Goal: Task Accomplishment & Management: Manage account settings

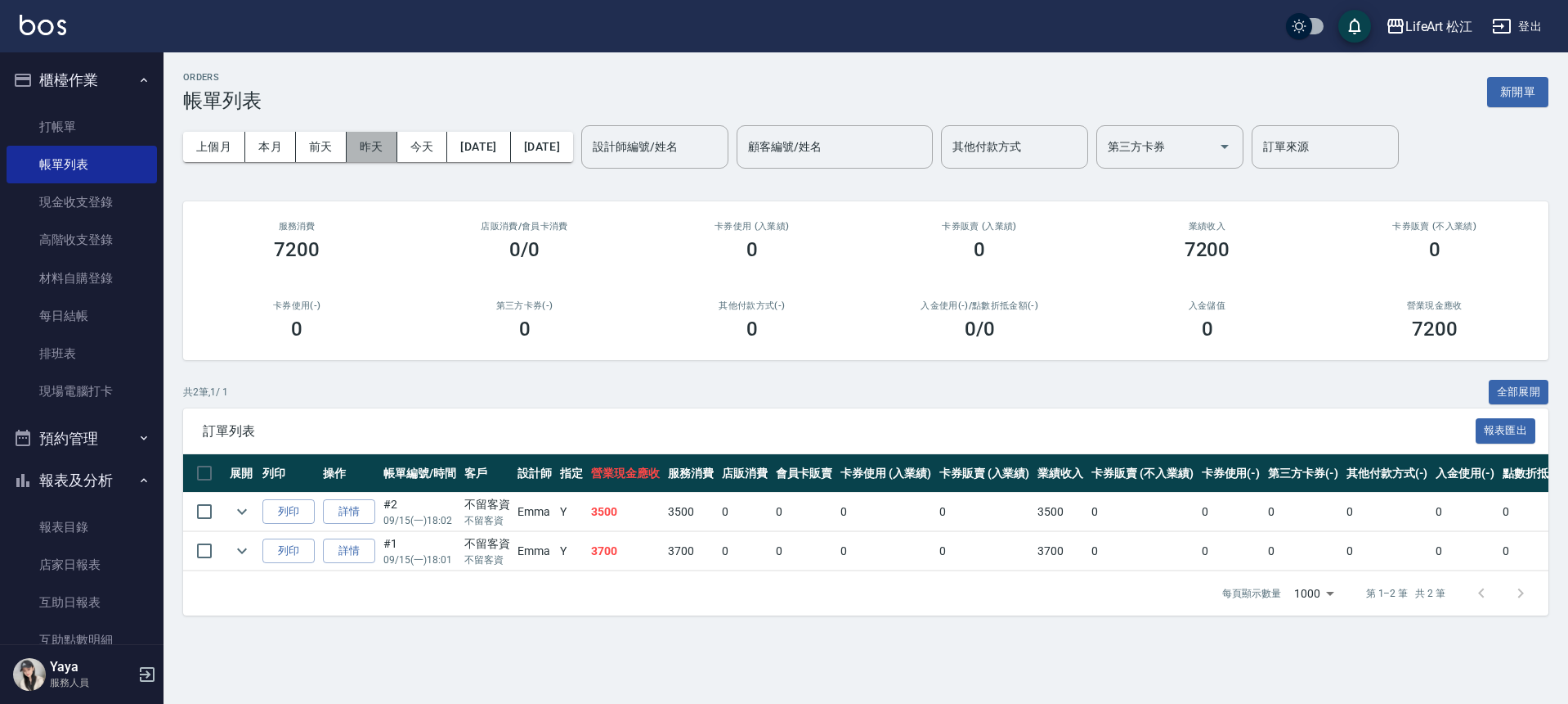
click at [380, 154] on button "昨天" at bounding box center [371, 147] width 51 height 30
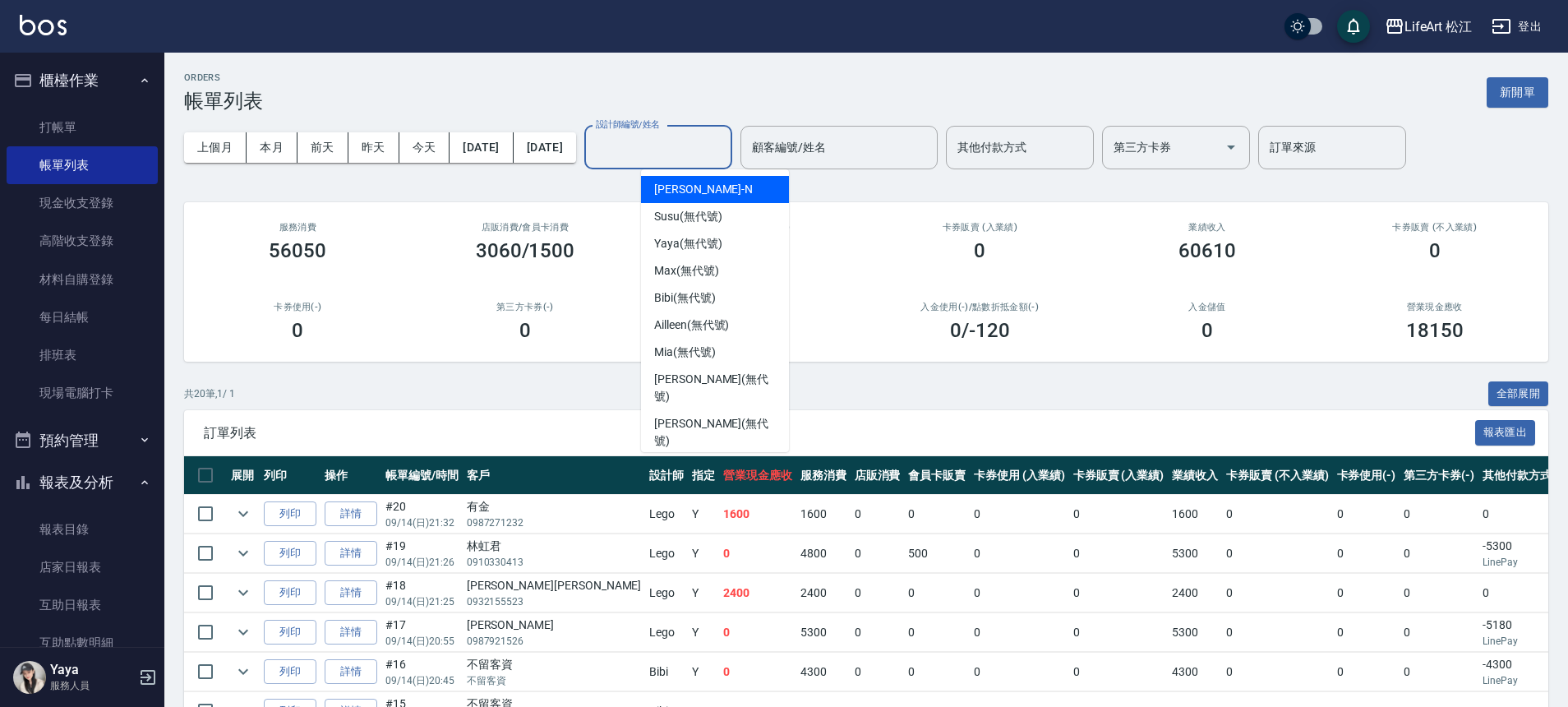
click at [679, 145] on input "設計師編號/姓名" at bounding box center [657, 147] width 133 height 29
click at [709, 460] on span "Momo (無代號)" at bounding box center [692, 468] width 76 height 17
type input "Momo(無代號)"
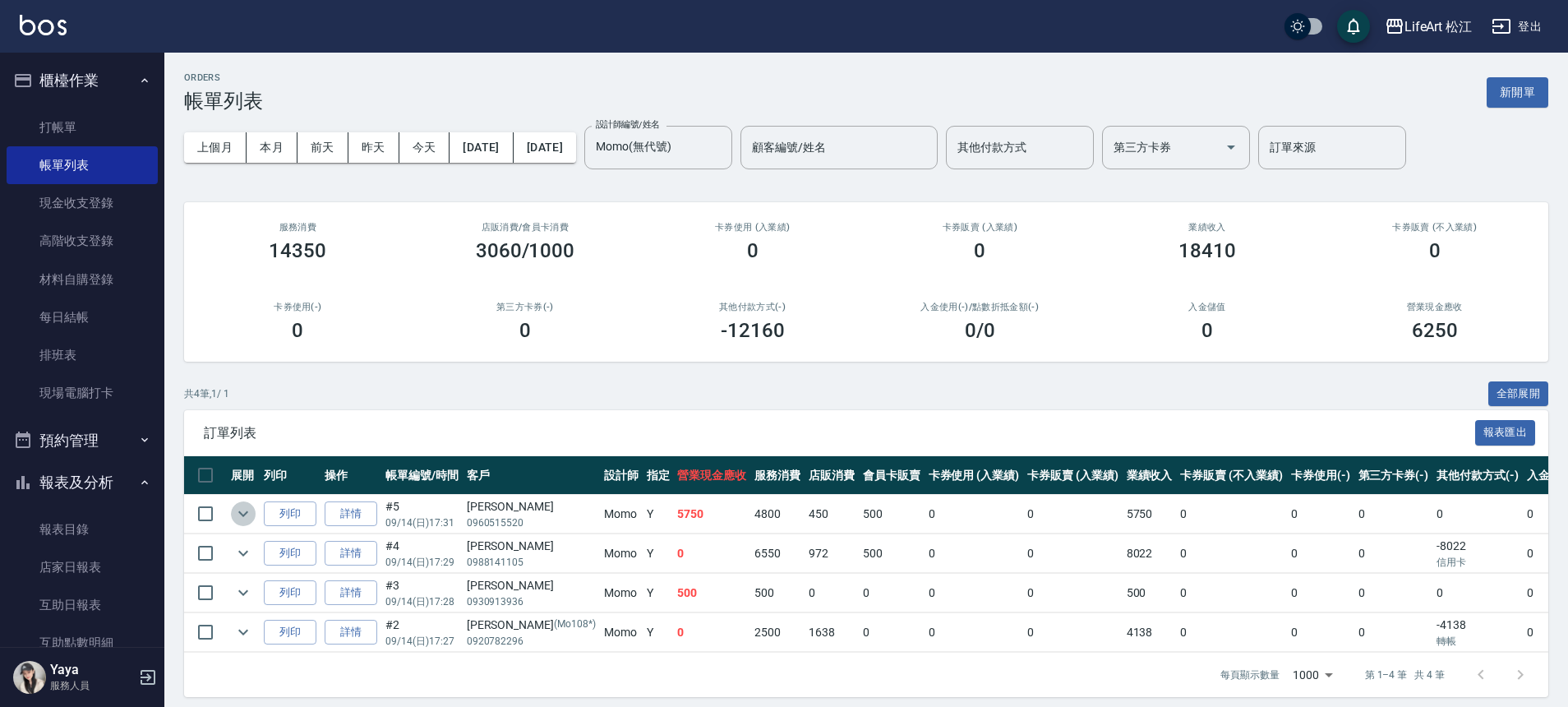
click at [243, 517] on icon "expand row" at bounding box center [243, 514] width 20 height 20
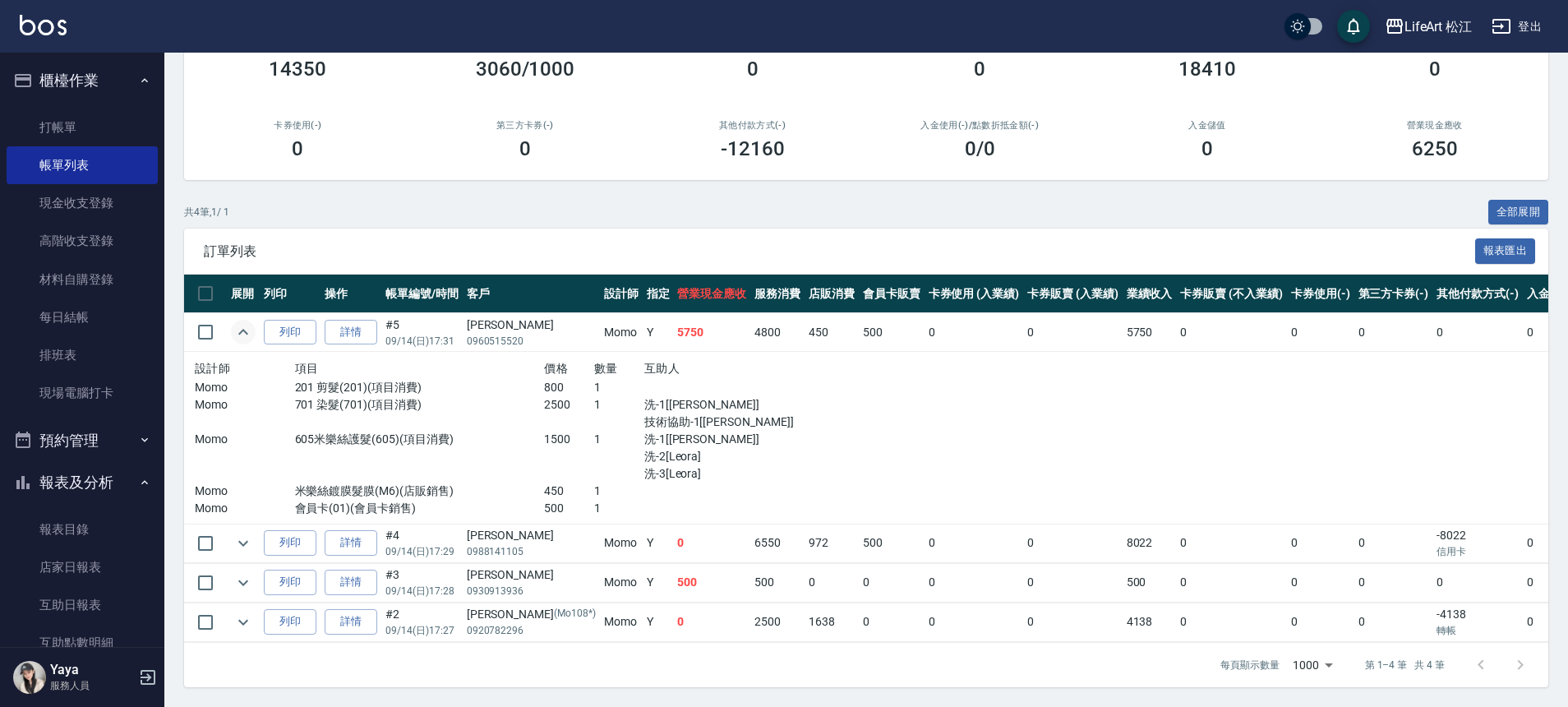
scroll to position [193, 0]
click at [244, 618] on icon "expand row" at bounding box center [243, 621] width 10 height 6
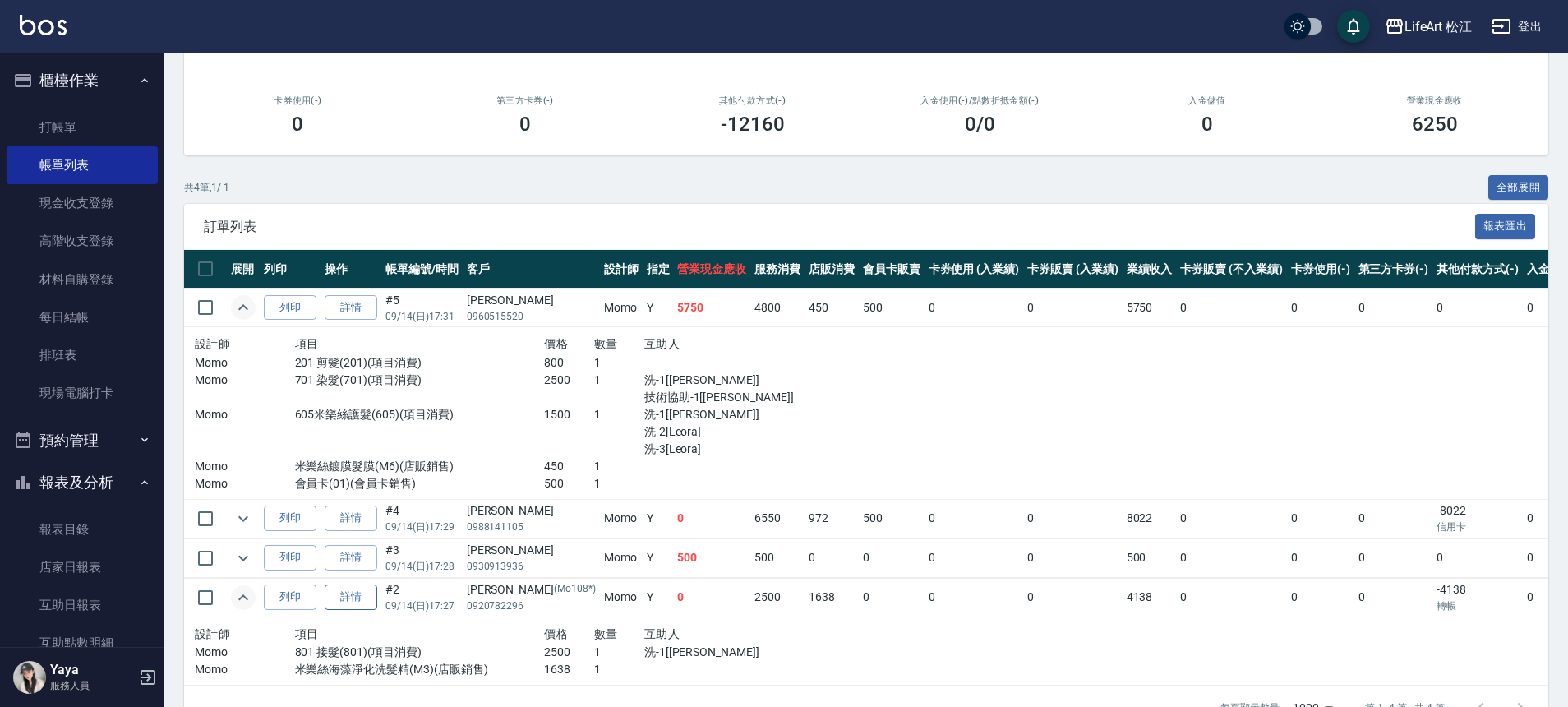
scroll to position [261, 0]
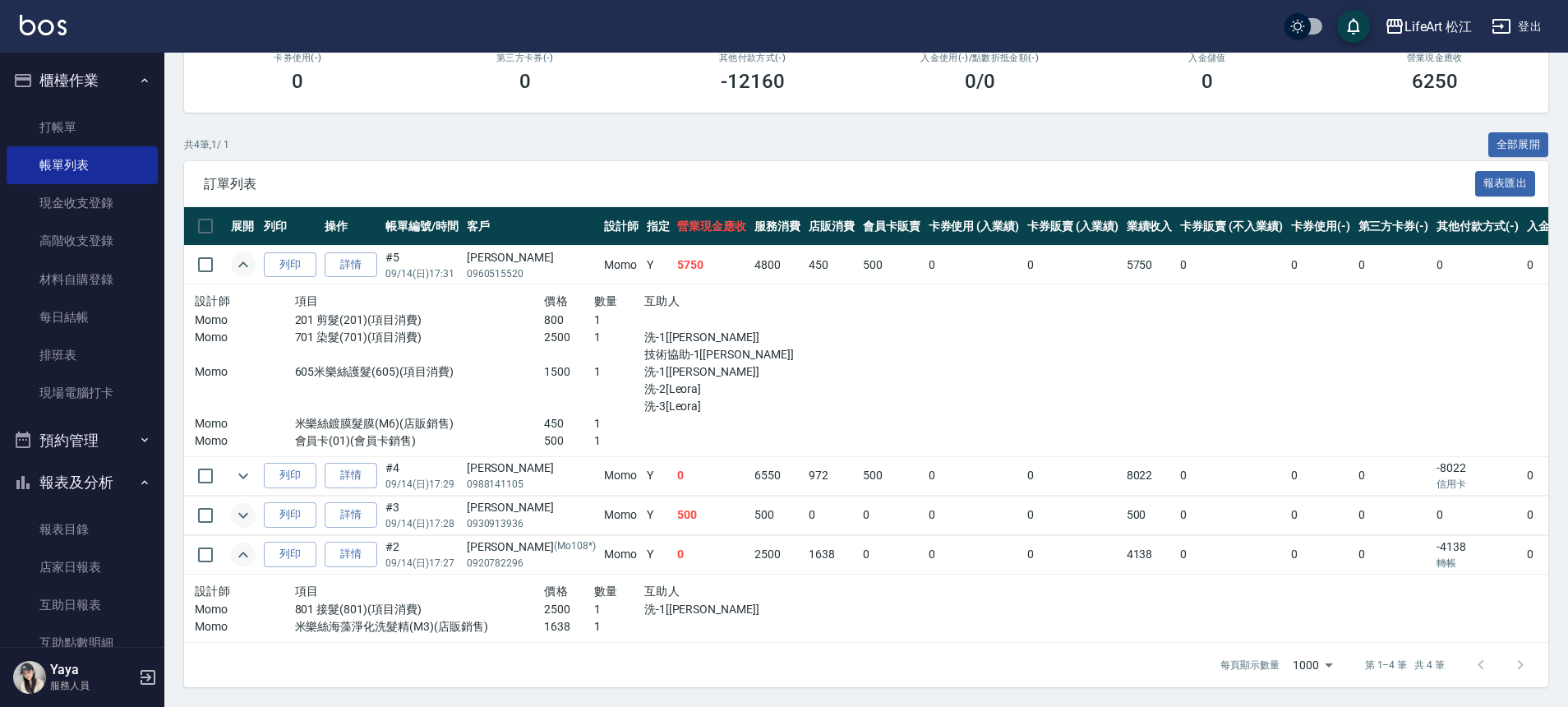
click at [245, 506] on icon "expand row" at bounding box center [243, 516] width 20 height 20
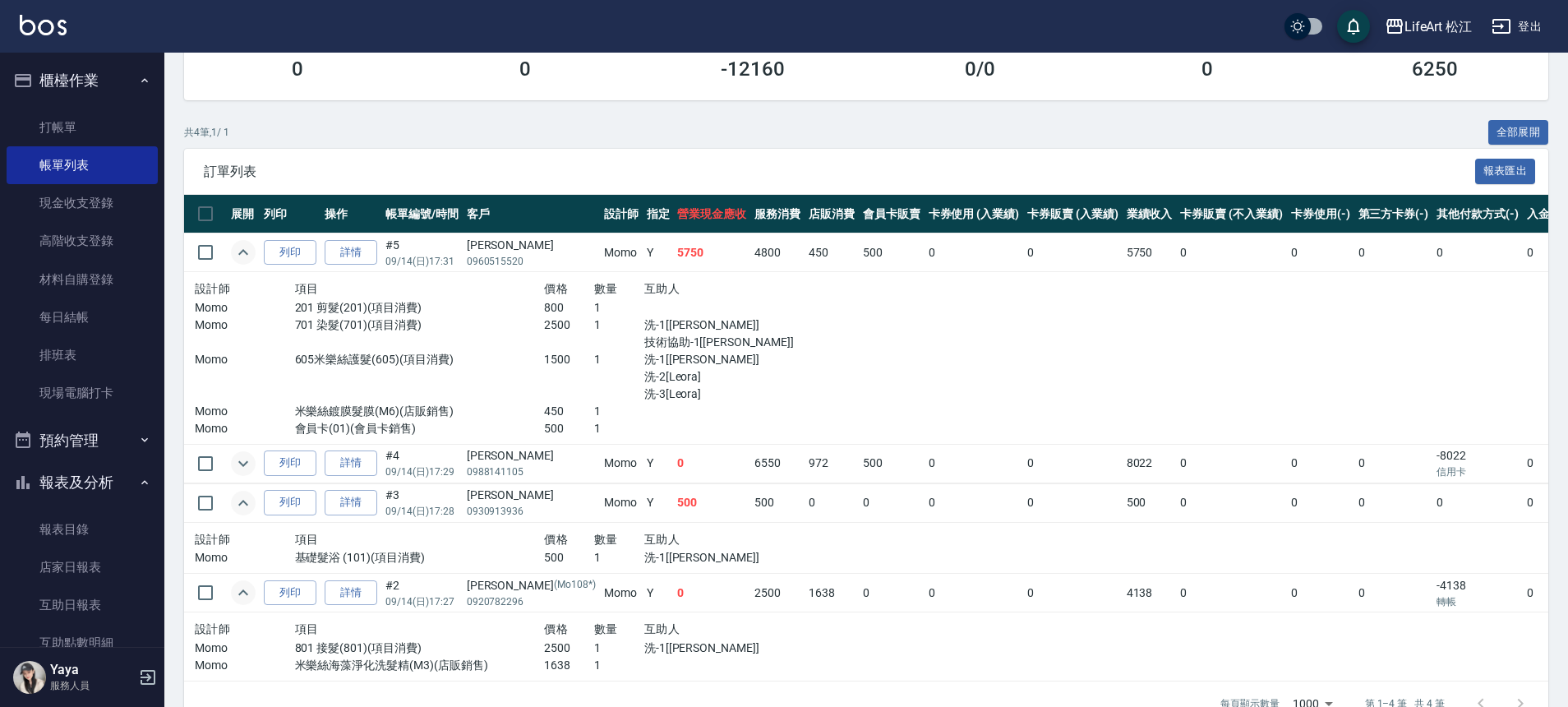
click at [242, 468] on icon "expand row" at bounding box center [243, 464] width 20 height 20
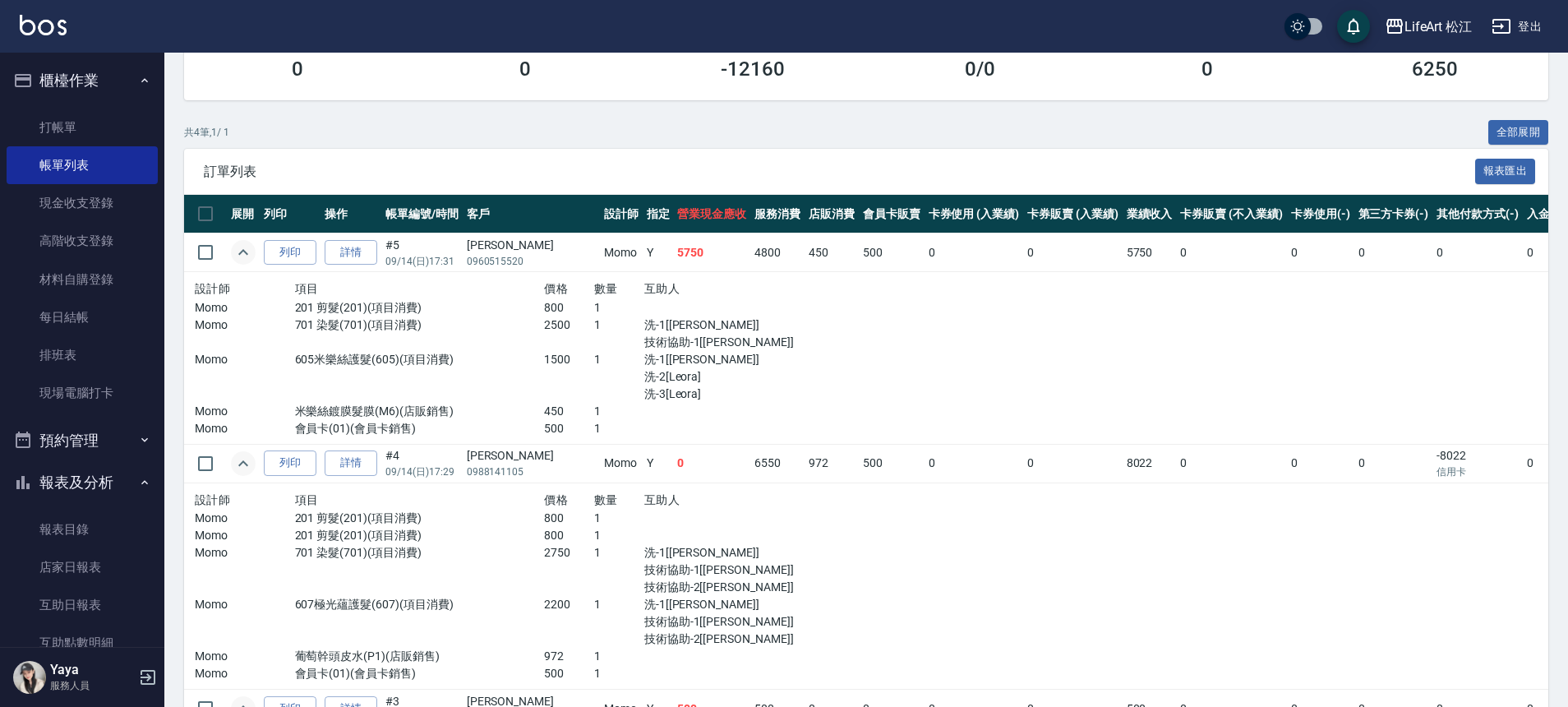
click at [545, 555] on p "2750" at bounding box center [570, 552] width 50 height 17
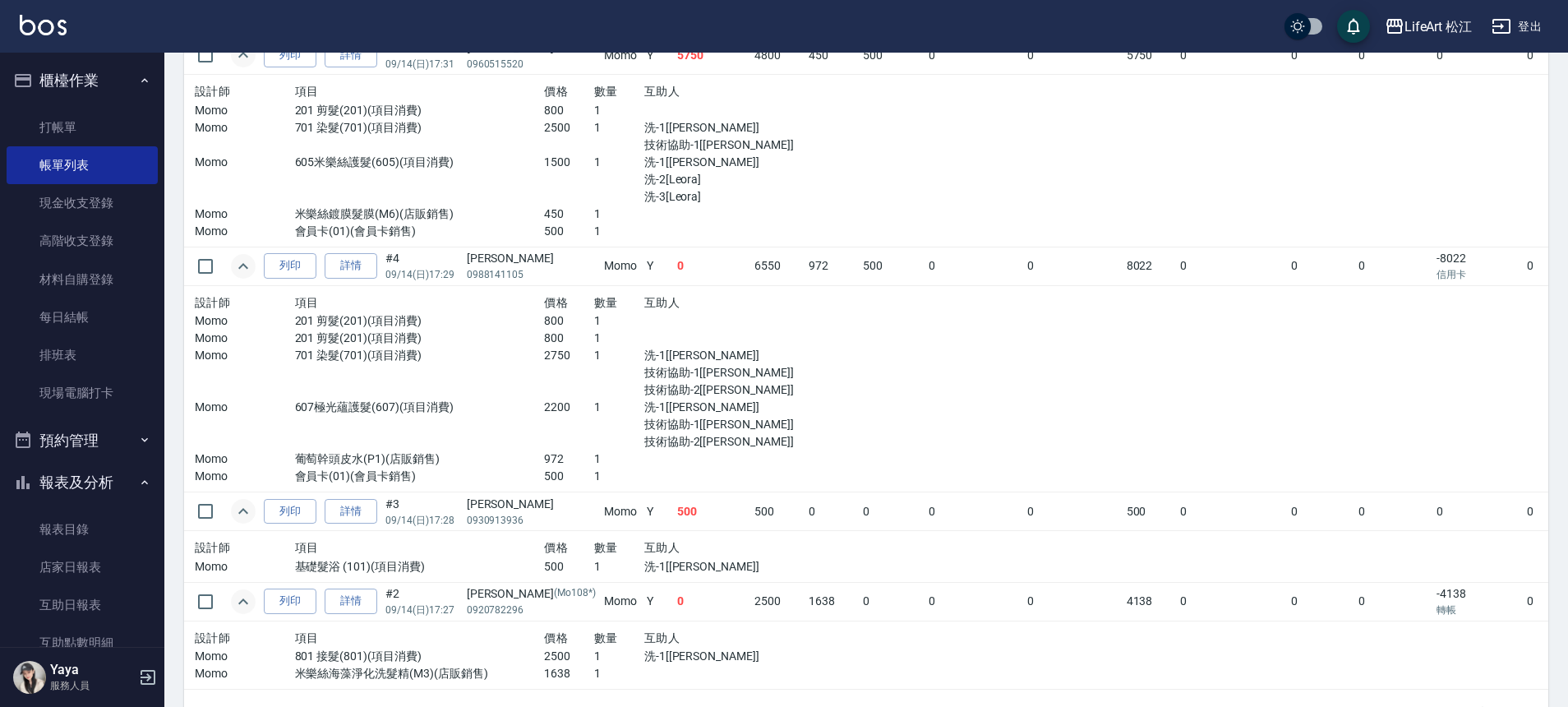
scroll to position [374, 0]
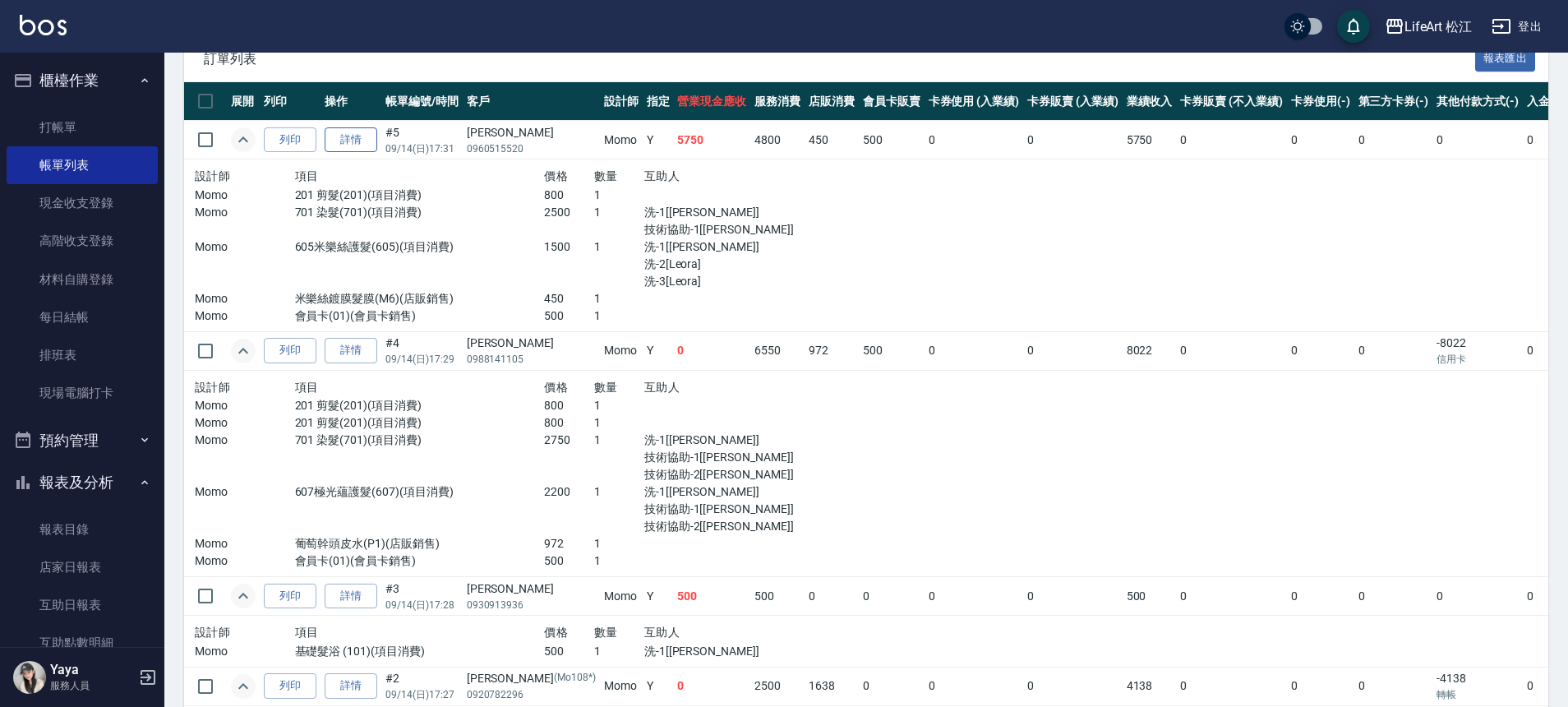
click at [345, 145] on link "詳情" at bounding box center [350, 141] width 53 height 26
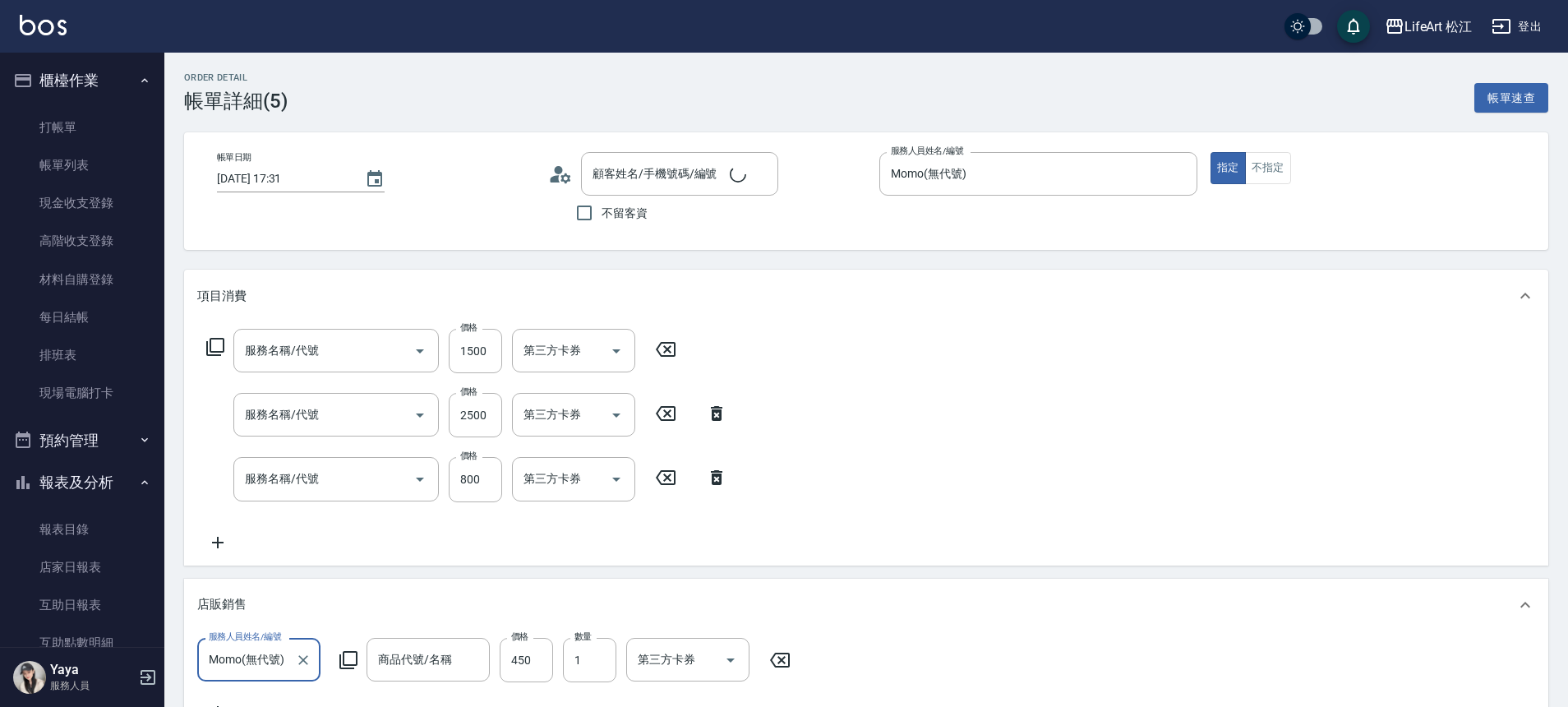
type input "[DATE] 17:31"
type input "Momo(無代號)"
type input "15"
type input "FB/Instagram"
type input "605米樂絲護髮(605)"
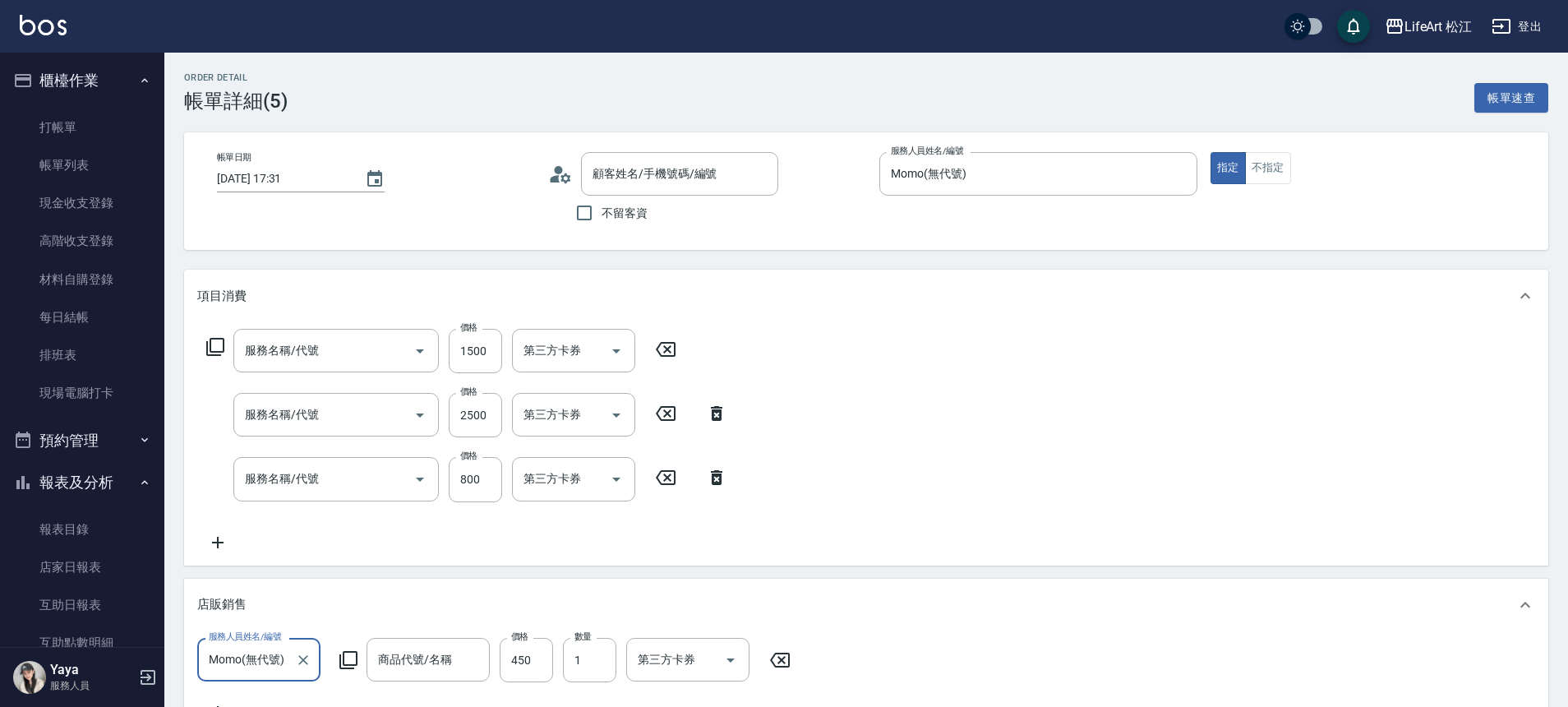
type input "701 染髮(701)"
type input "201 剪髮(201)"
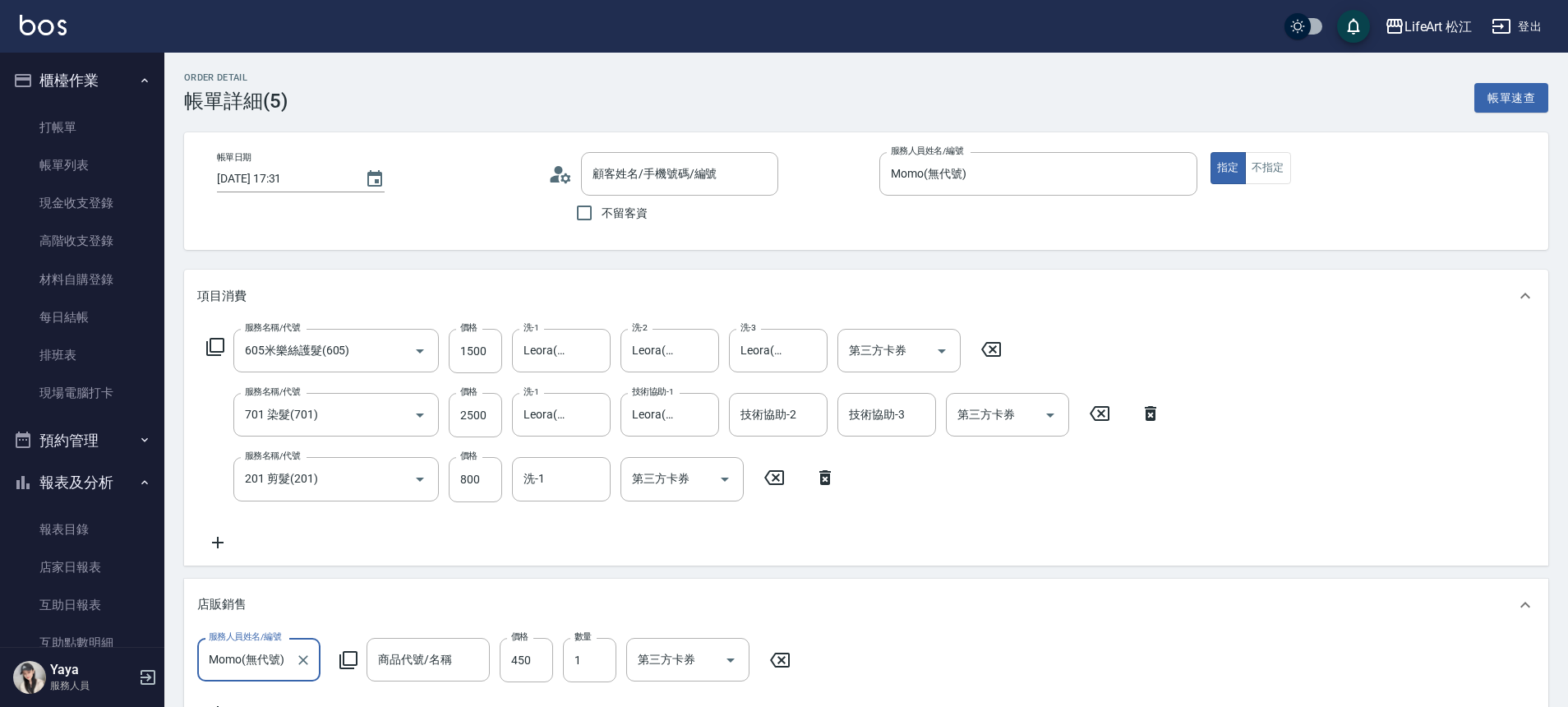
type input "米樂絲鍍膜髮膜"
type input "[PERSON_NAME]/0960515520/"
click at [494, 418] on input "2500" at bounding box center [476, 420] width 54 height 44
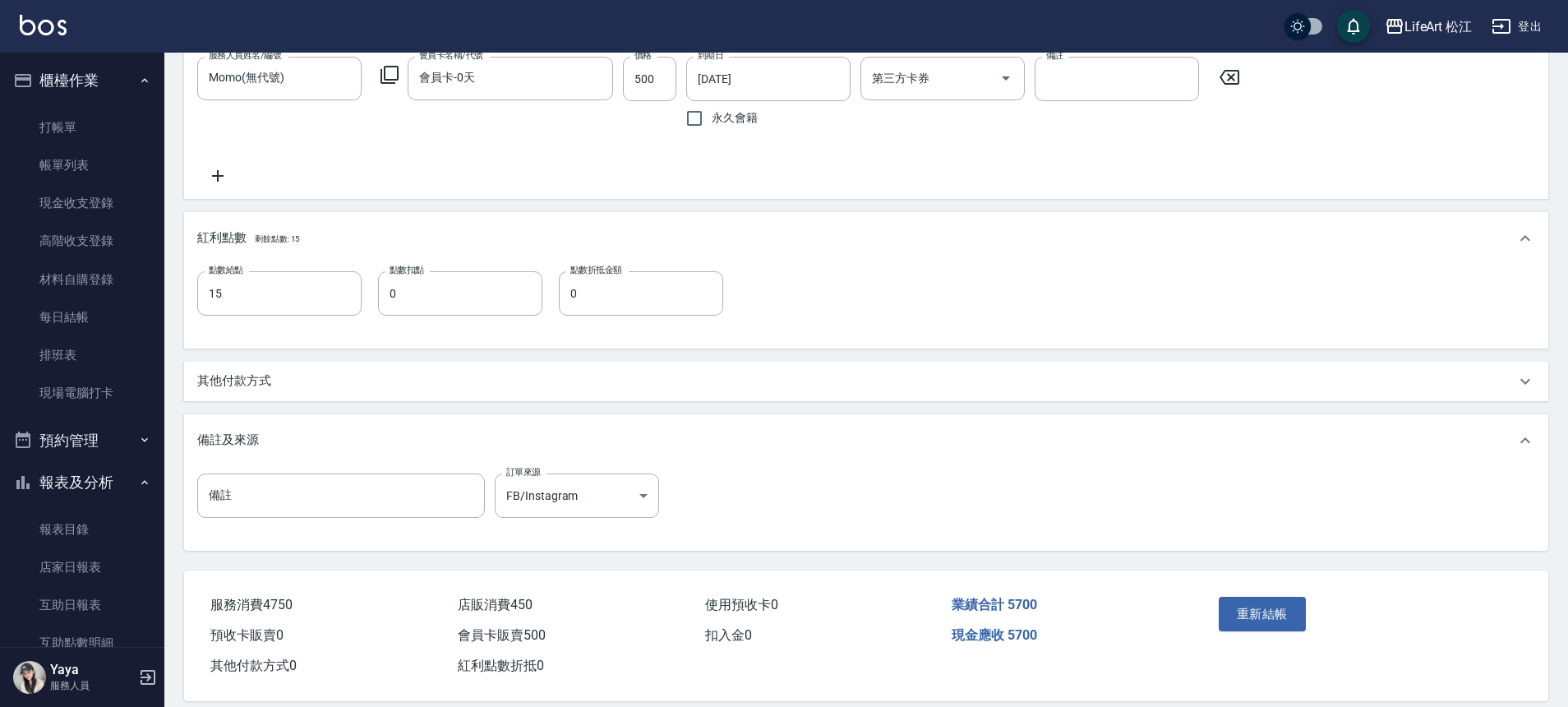
scroll to position [869, 0]
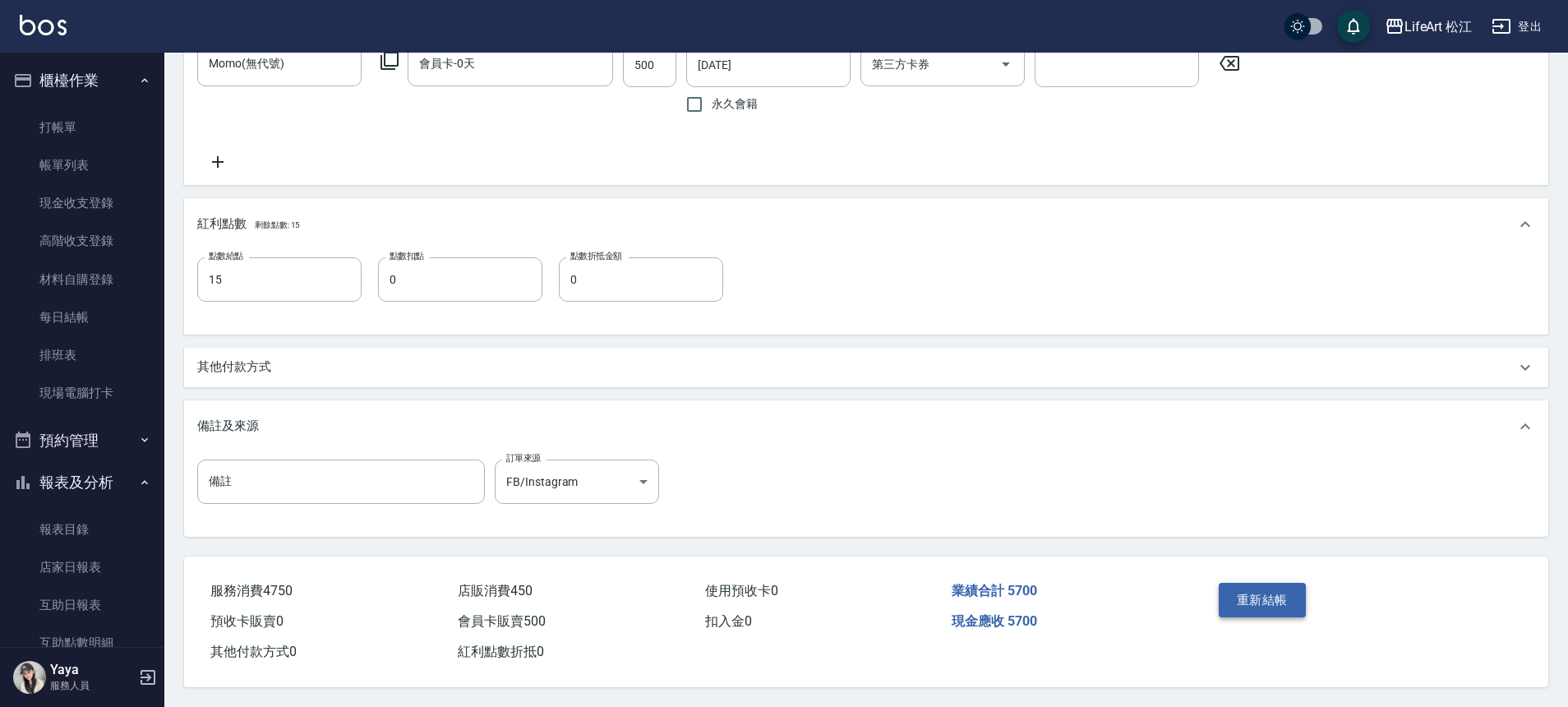
type input "2450"
click at [1259, 617] on button "重新結帳" at bounding box center [1262, 599] width 87 height 35
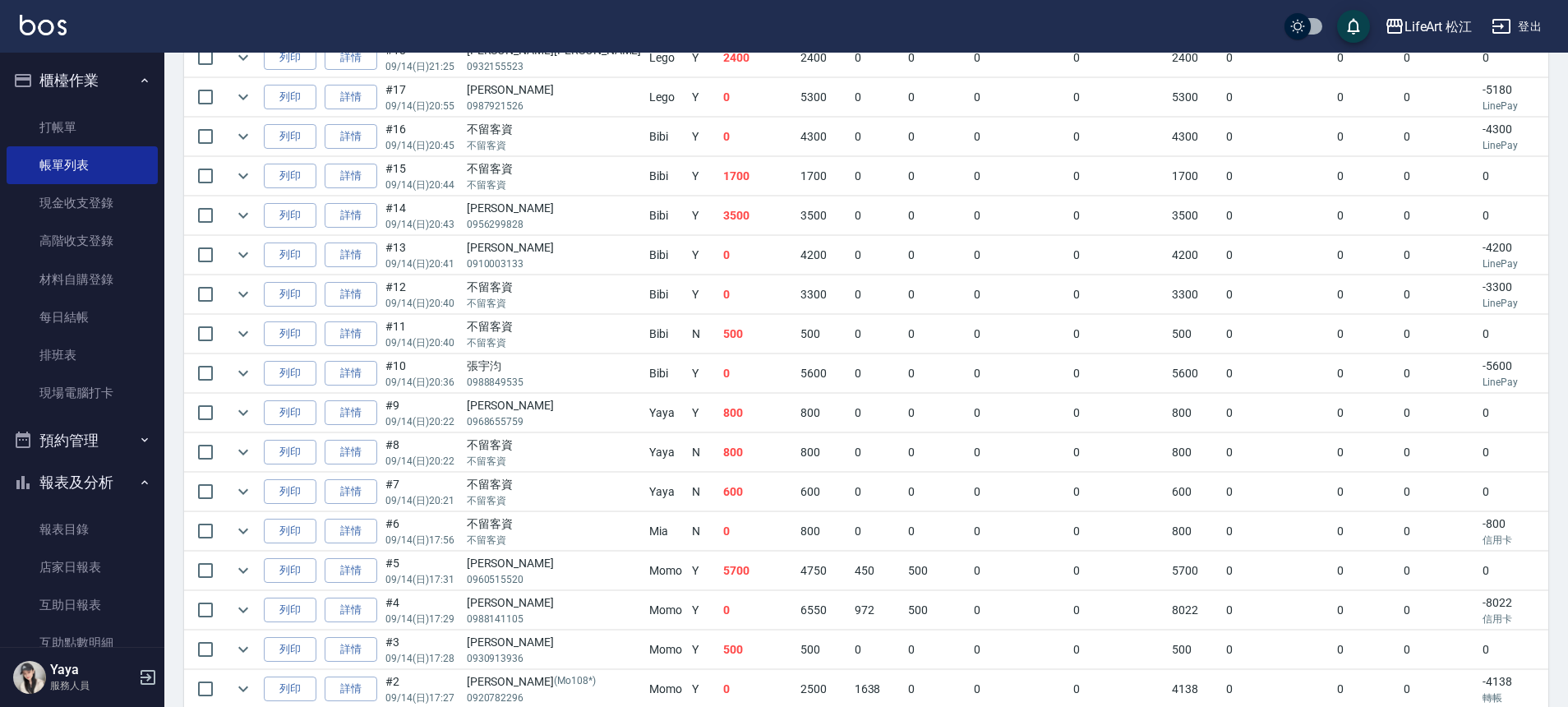
scroll to position [653, 0]
